Goal: Navigation & Orientation: Understand site structure

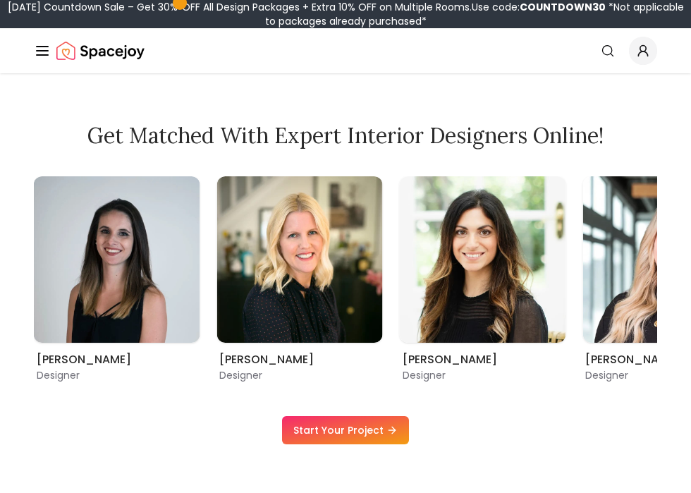
scroll to position [500, 0]
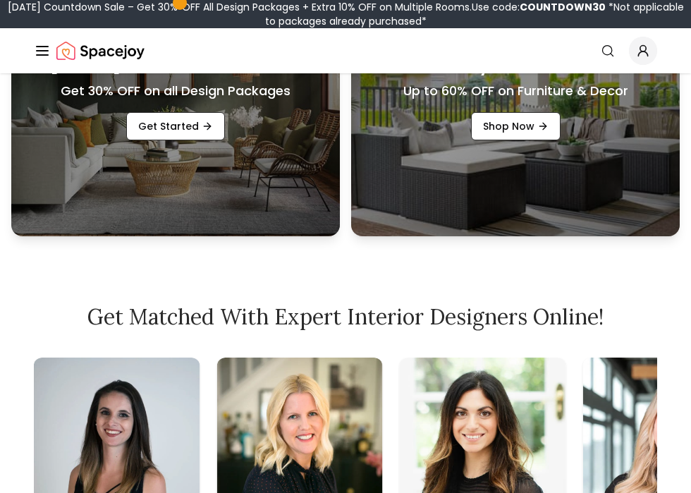
click at [39, 39] on div "Spacejoy" at bounding box center [89, 51] width 111 height 28
click at [45, 48] on icon "Global" at bounding box center [42, 50] width 17 height 17
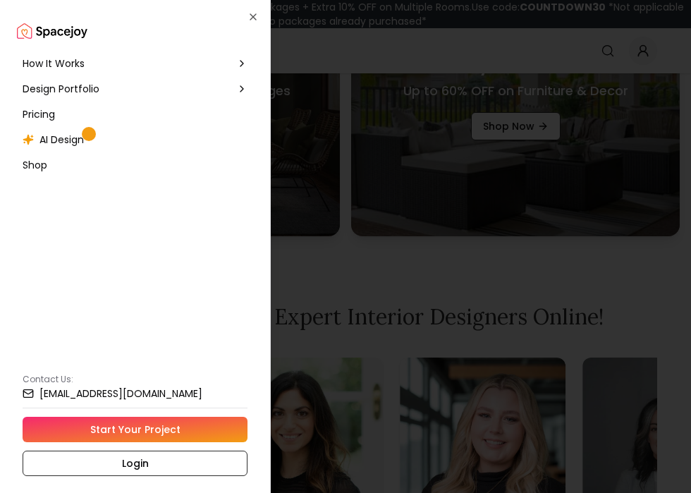
click at [59, 61] on span "How It Works" at bounding box center [54, 63] width 62 height 14
